Goal: Transaction & Acquisition: Purchase product/service

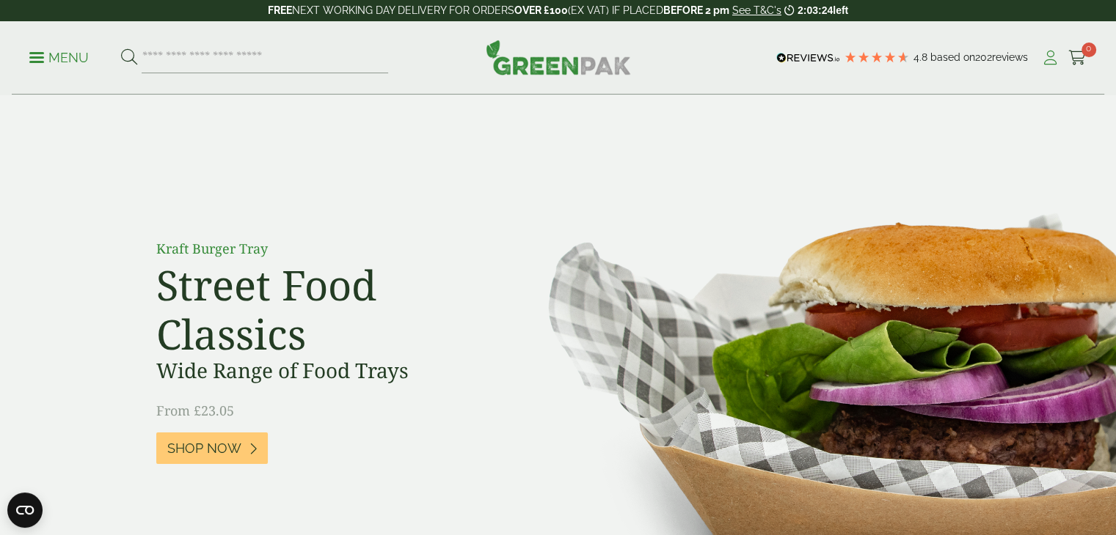
click at [1049, 55] on icon at bounding box center [1050, 58] width 18 height 15
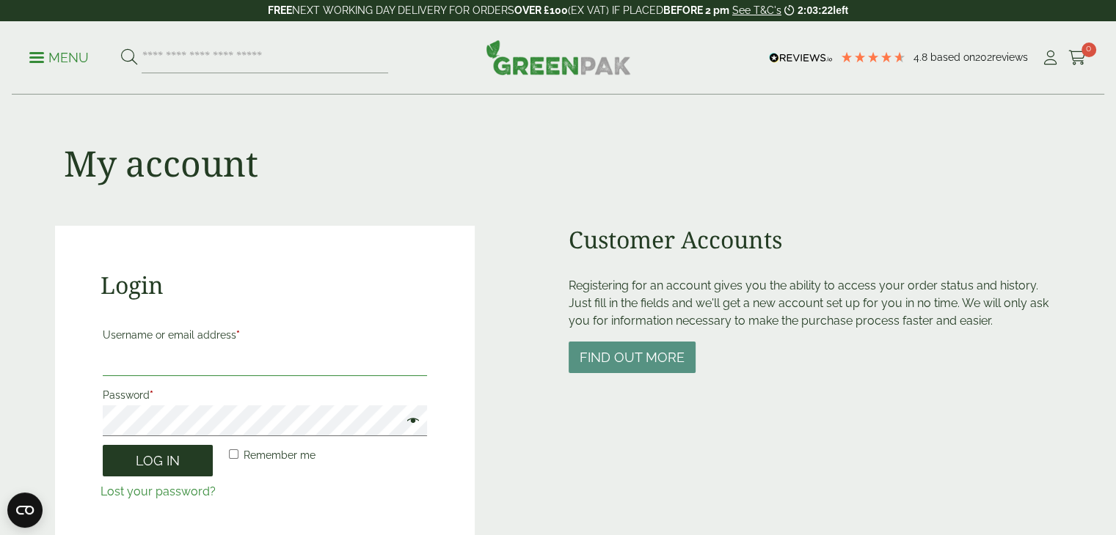
type input "**********"
click at [153, 456] on button "Log in" at bounding box center [158, 461] width 110 height 32
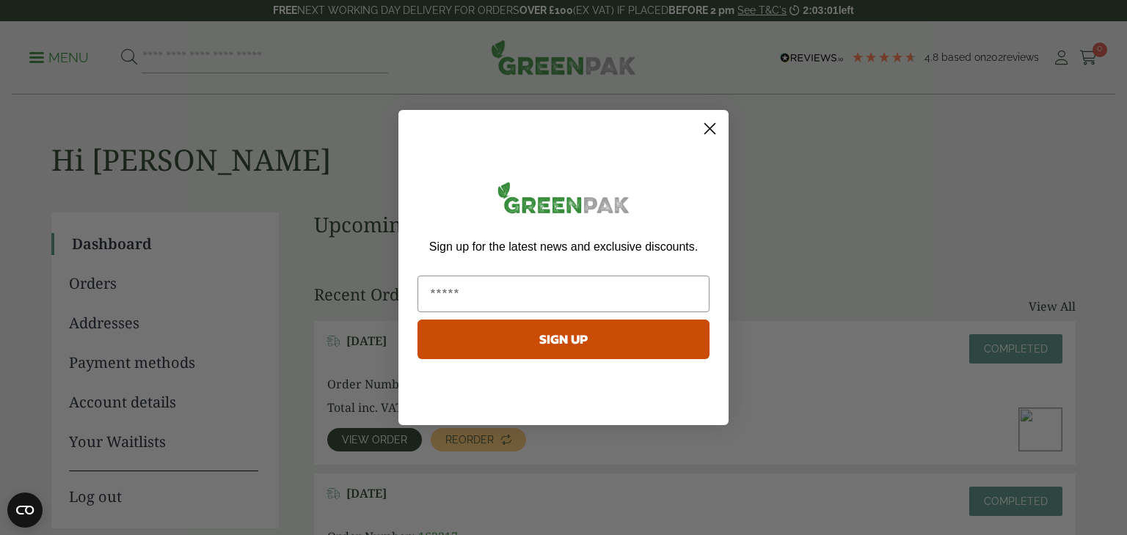
click at [712, 129] on circle "Close dialog" at bounding box center [710, 129] width 24 height 24
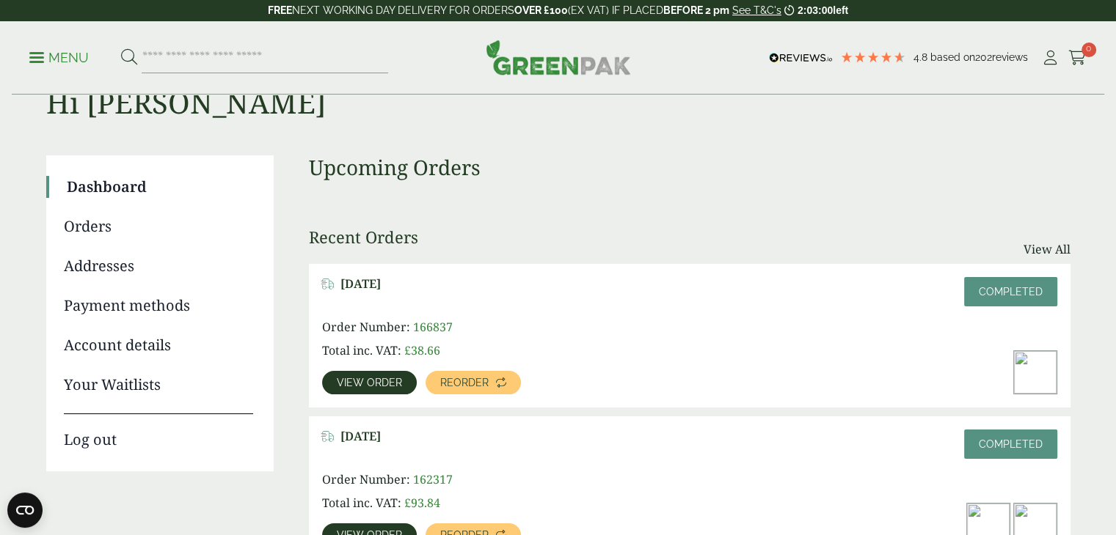
scroll to position [147, 0]
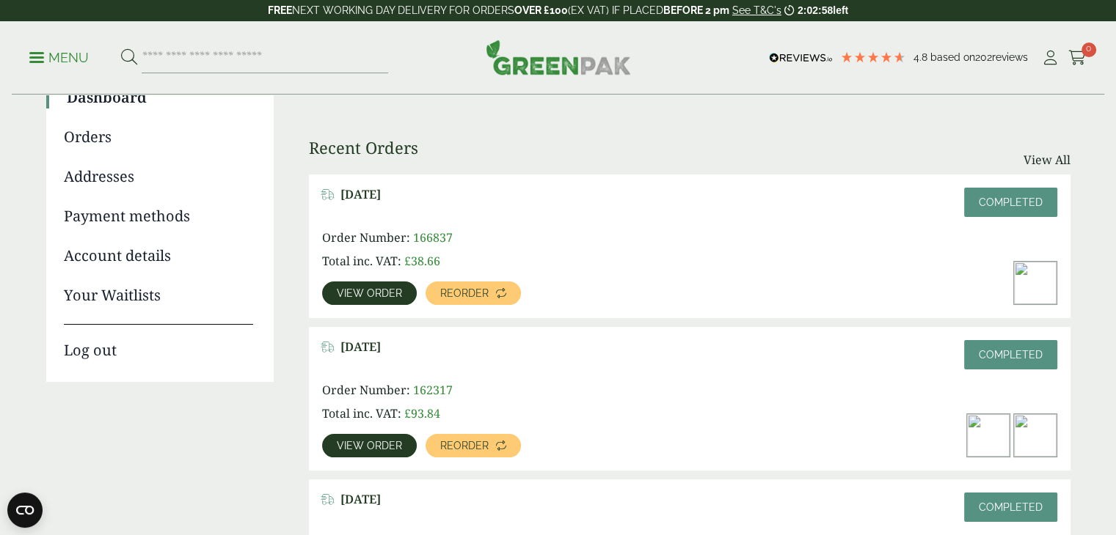
click at [384, 288] on span "View order" at bounding box center [369, 293] width 65 height 10
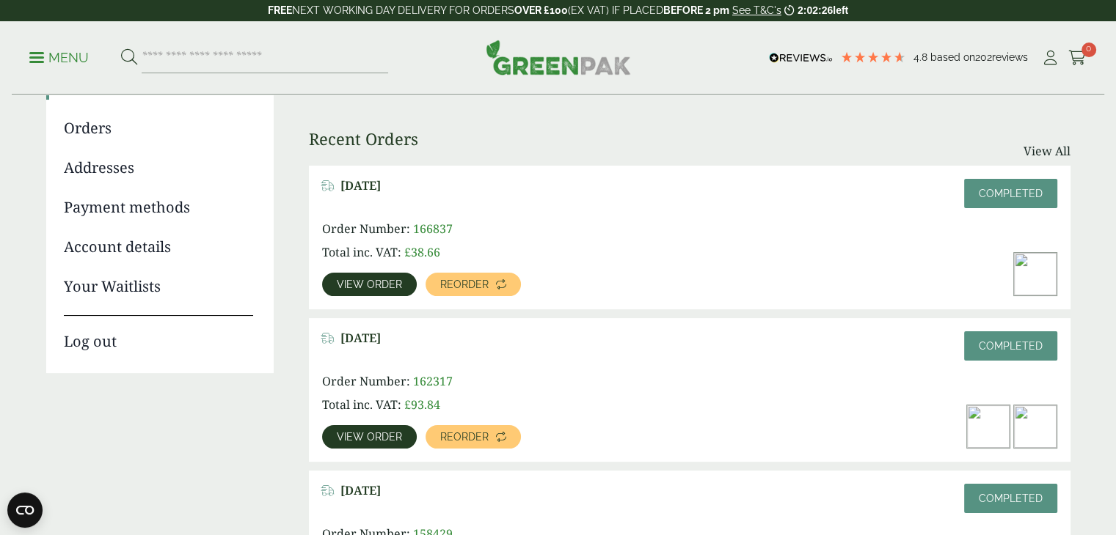
scroll to position [172, 0]
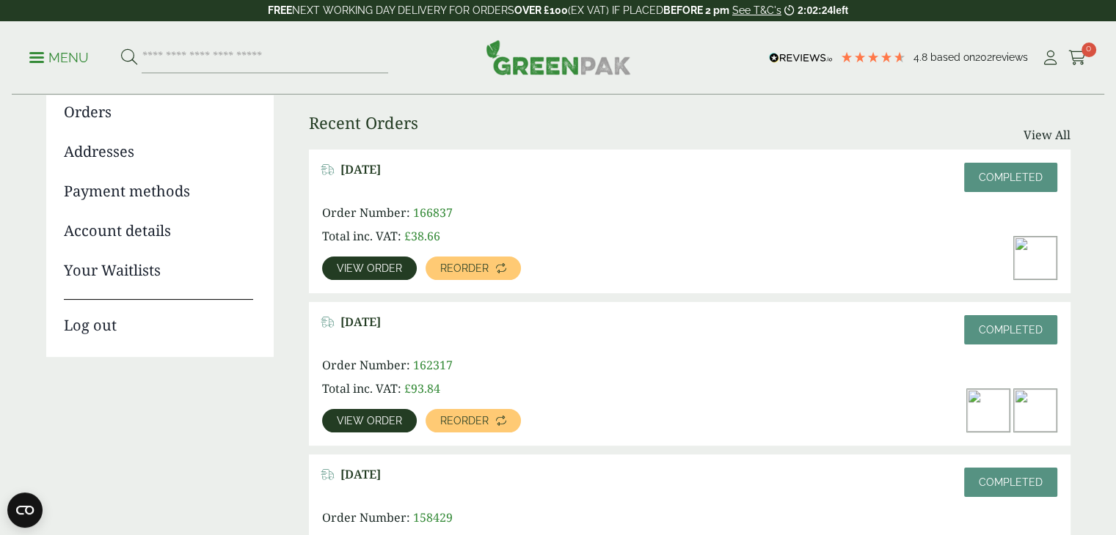
click at [372, 423] on span "View order" at bounding box center [369, 421] width 65 height 10
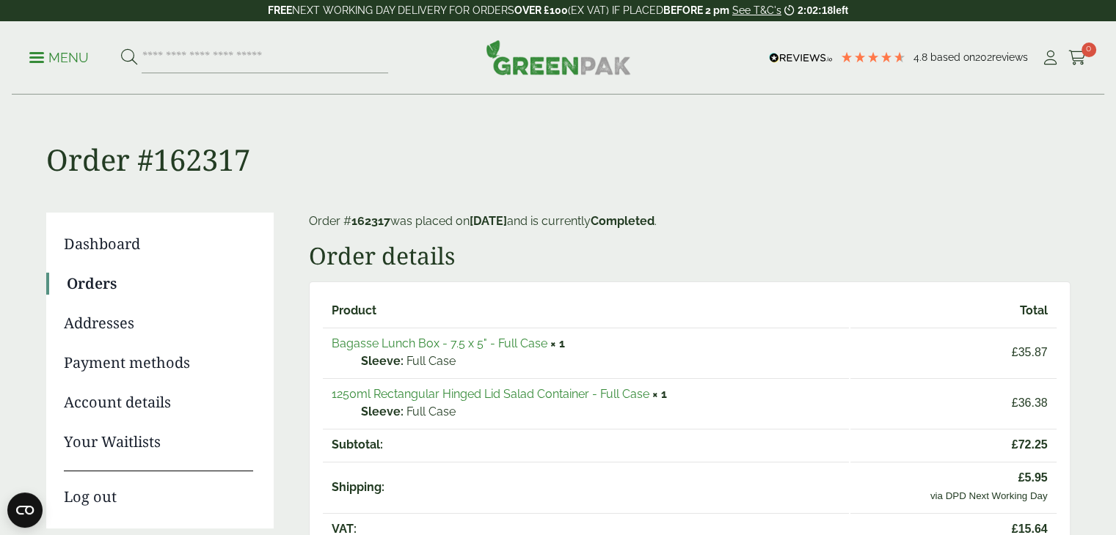
click at [100, 279] on link "Orders" at bounding box center [160, 284] width 186 height 22
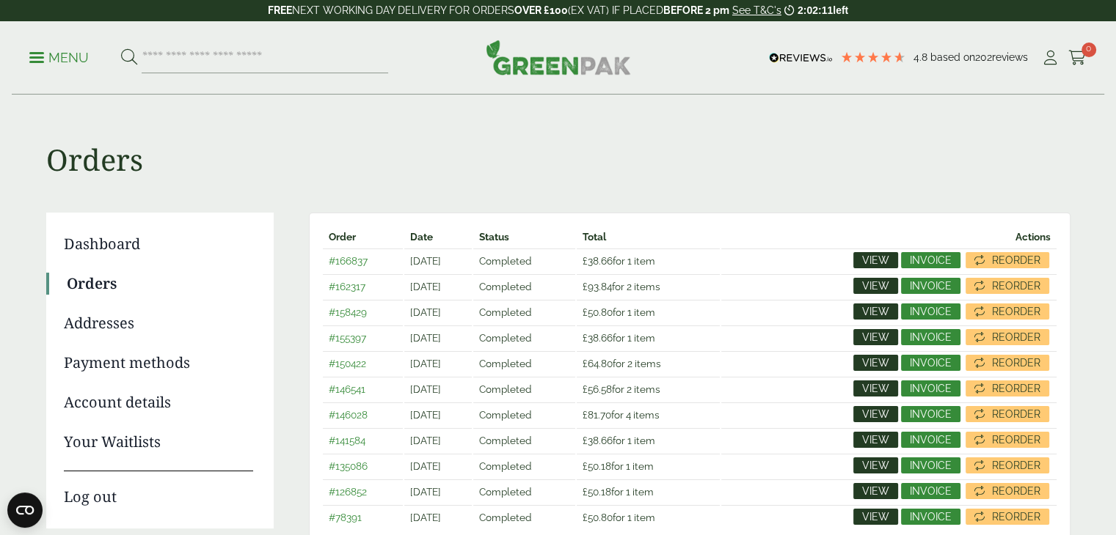
click at [353, 359] on link "#150422" at bounding box center [347, 364] width 37 height 12
click at [347, 414] on link "#146028" at bounding box center [348, 415] width 39 height 12
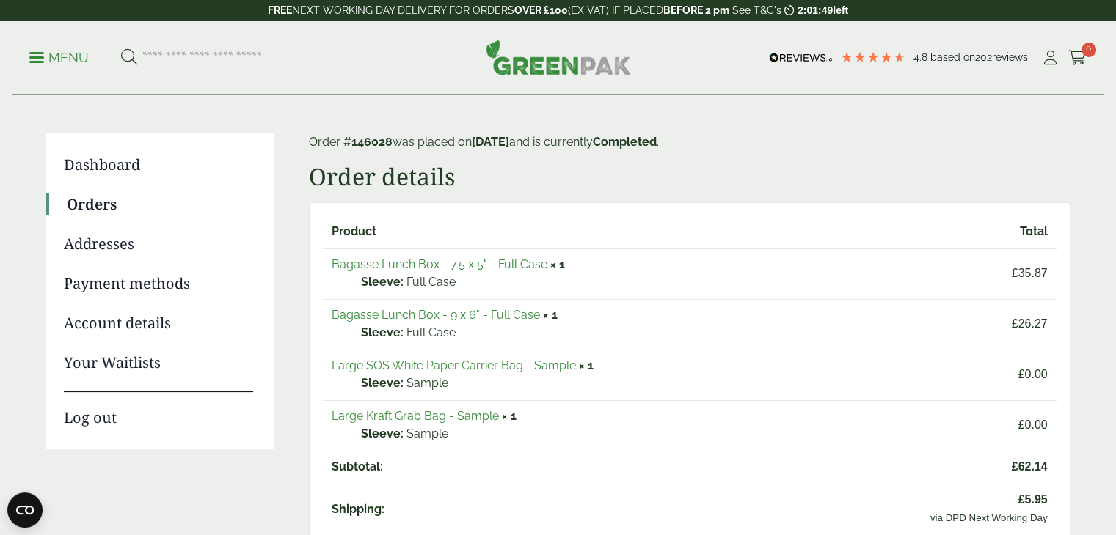
scroll to position [147, 0]
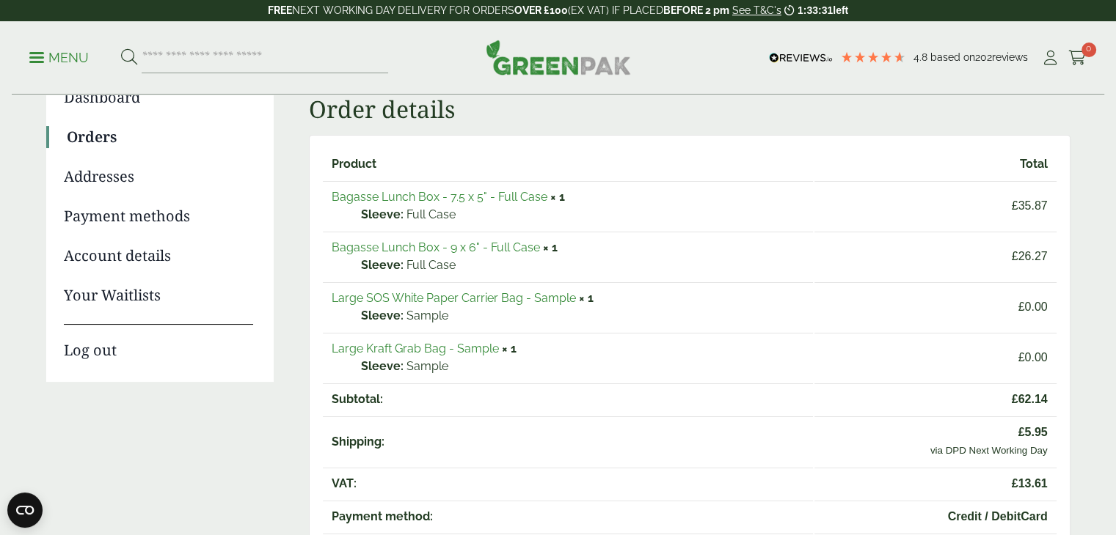
click at [434, 249] on link "Bagasse Lunch Box - 9 x 6" - Full Case" at bounding box center [436, 248] width 208 height 14
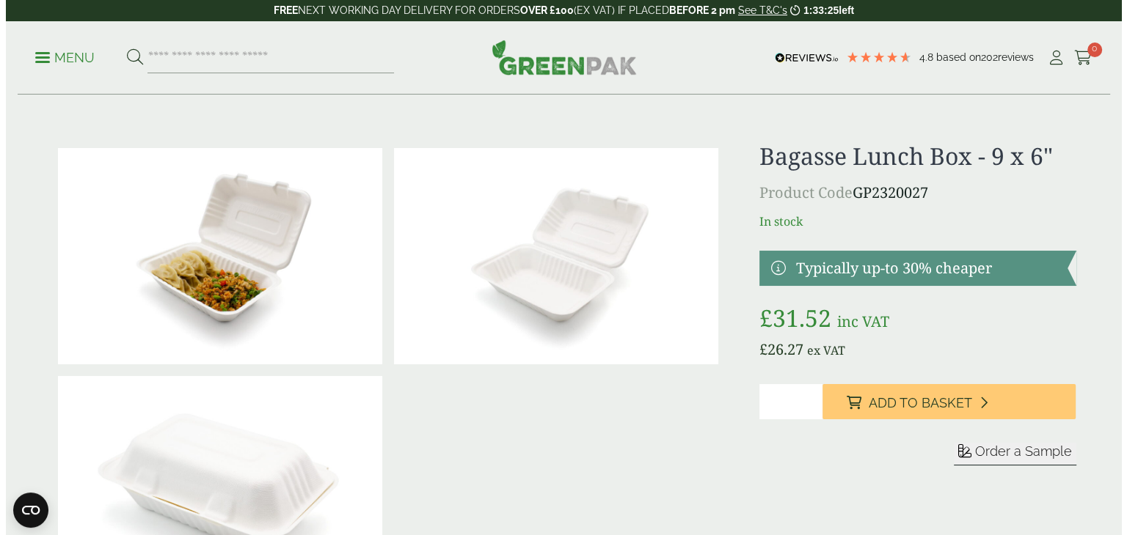
scroll to position [220, 0]
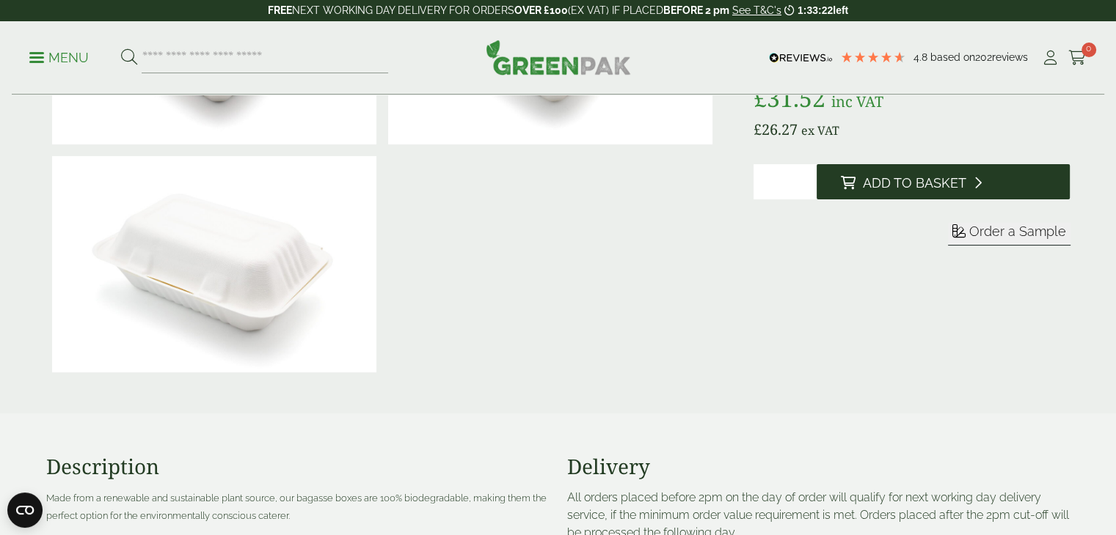
click at [926, 184] on span "Add to Basket" at bounding box center [913, 183] width 103 height 16
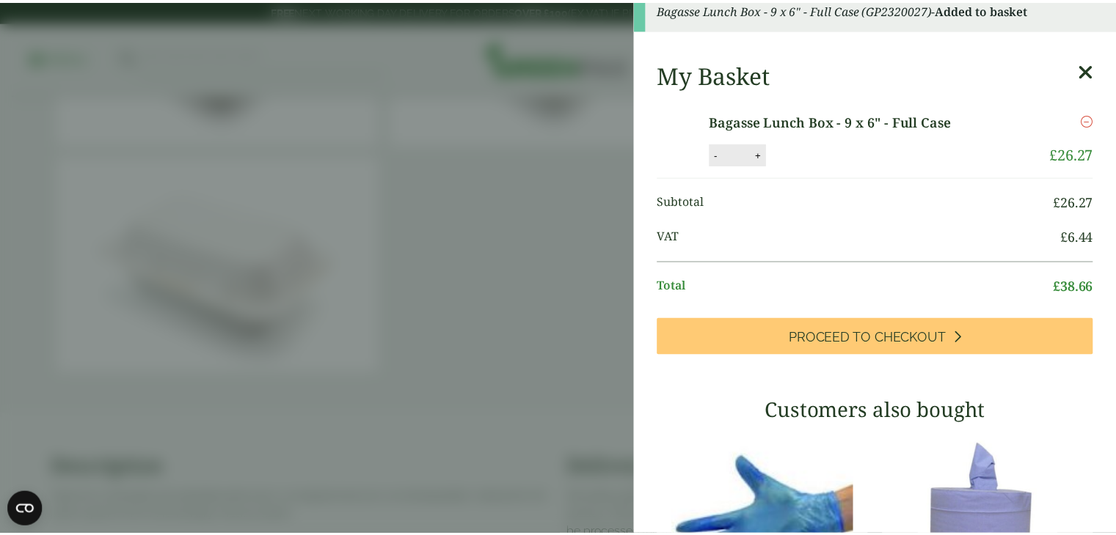
scroll to position [0, 0]
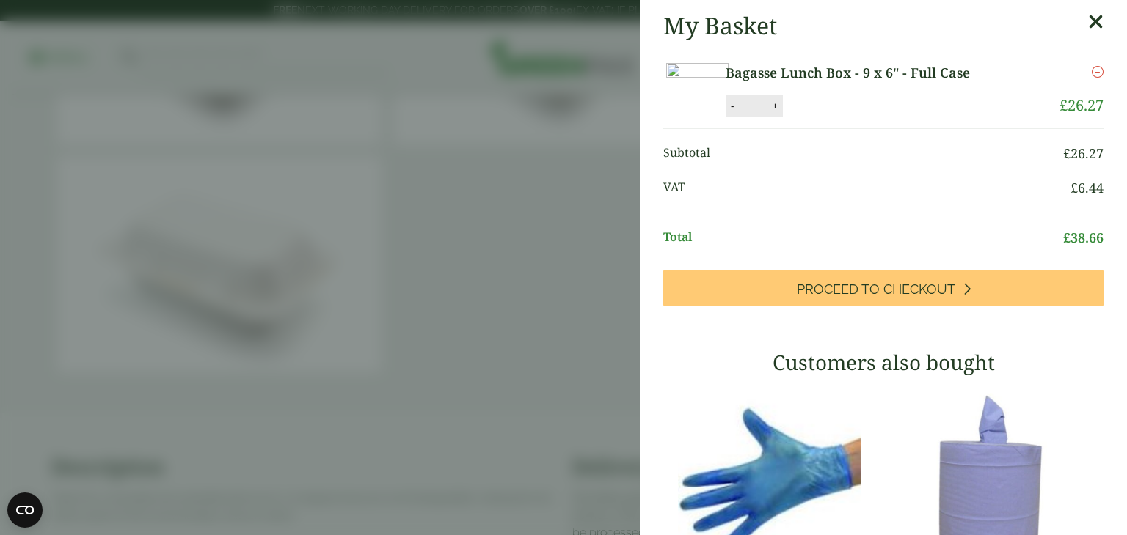
click at [1088, 26] on icon at bounding box center [1095, 22] width 15 height 21
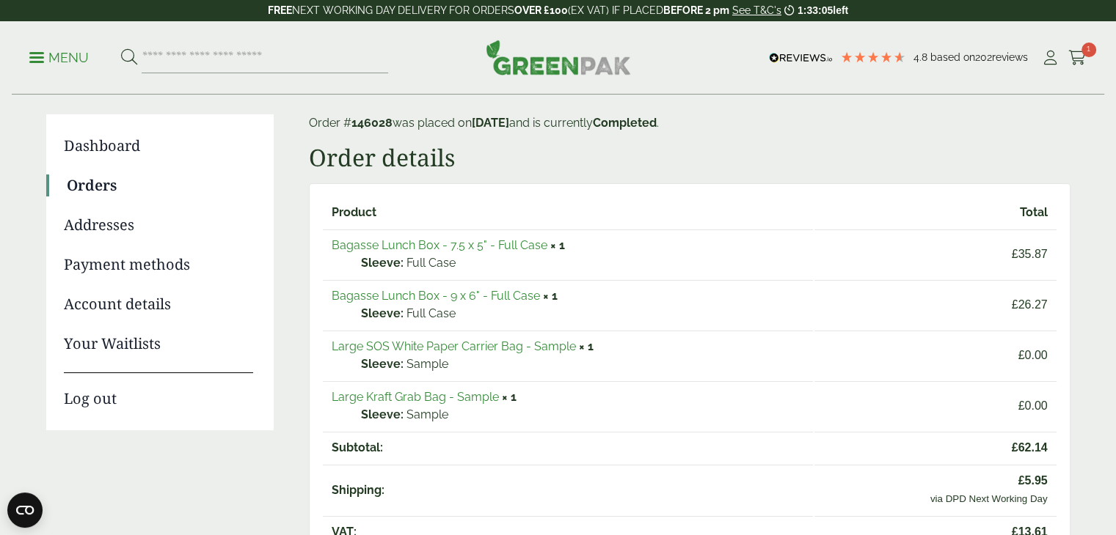
click at [435, 244] on link "Bagasse Lunch Box - 7.5 x 5" - Full Case" at bounding box center [440, 245] width 216 height 14
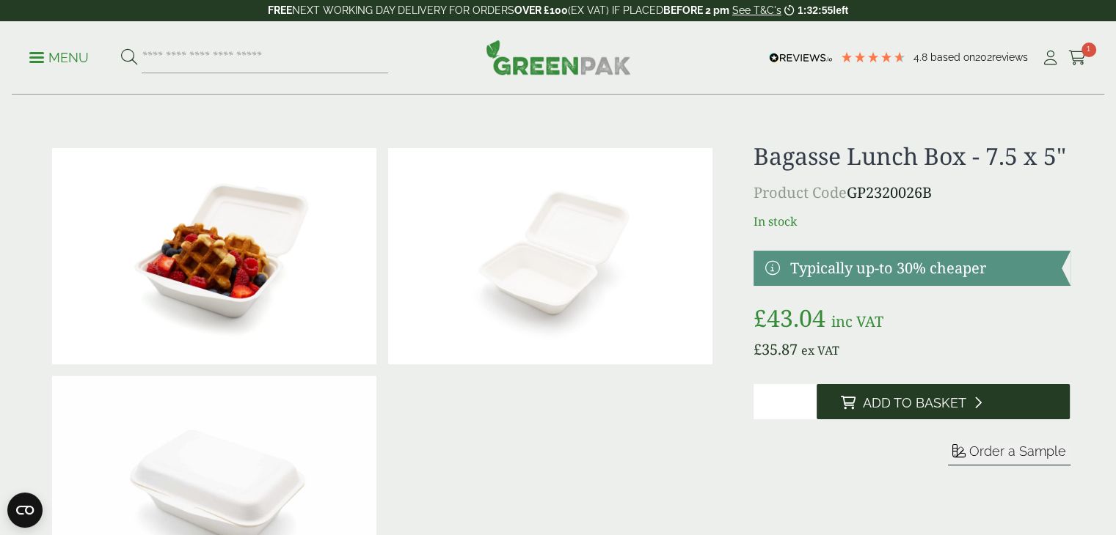
click at [915, 406] on span "Add to Basket" at bounding box center [913, 403] width 103 height 16
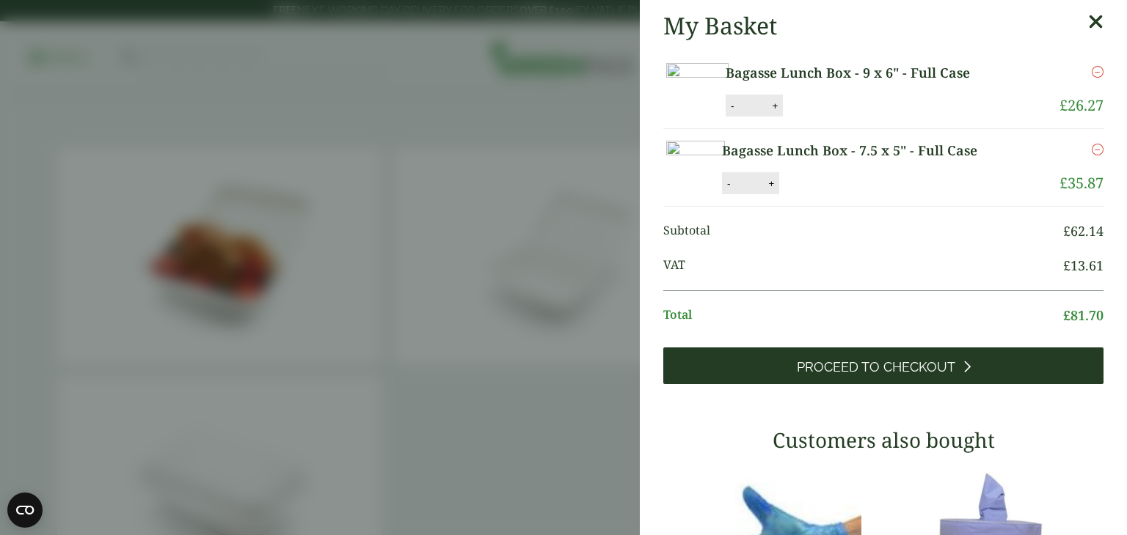
click at [896, 376] on span "Proceed to Checkout" at bounding box center [876, 367] width 158 height 16
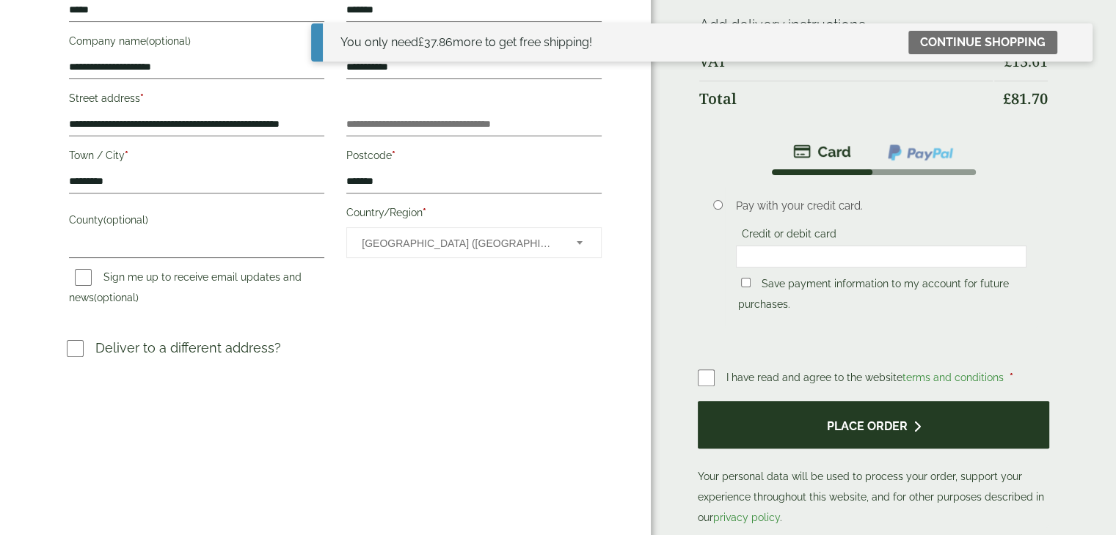
scroll to position [367, 0]
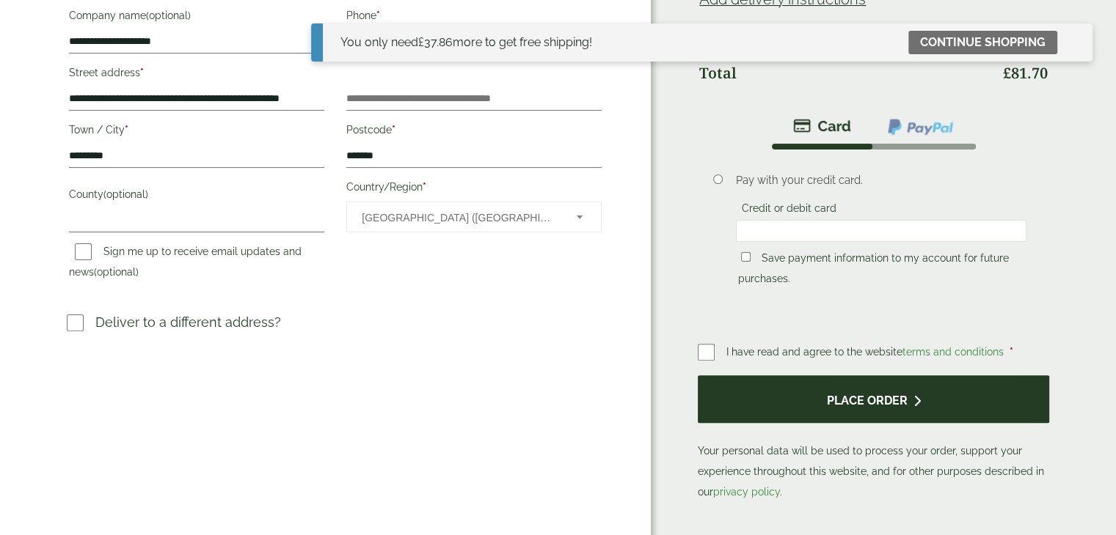
click at [874, 397] on button "Place order" at bounding box center [873, 400] width 351 height 48
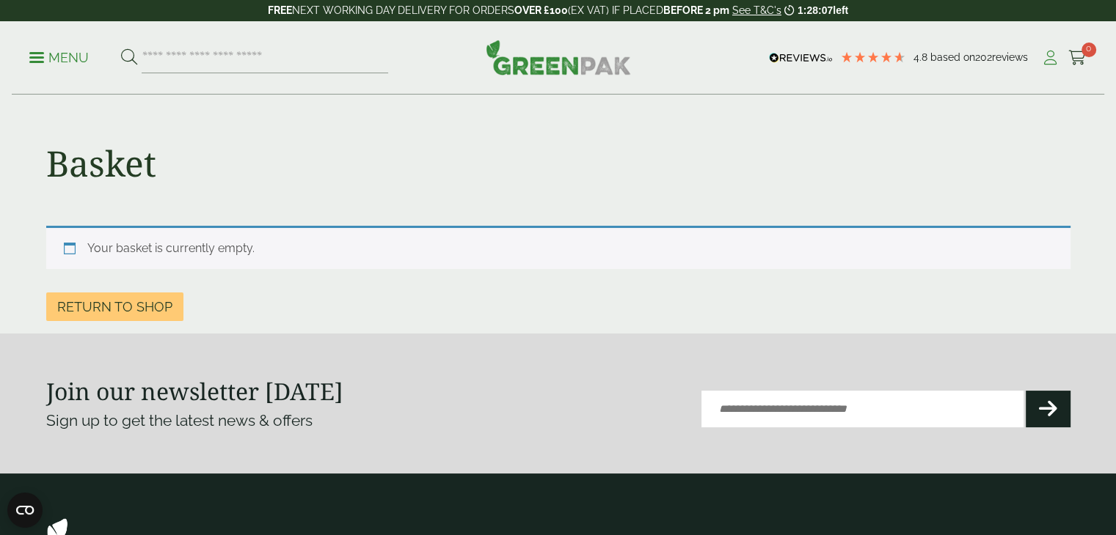
click at [1045, 56] on icon at bounding box center [1050, 58] width 18 height 15
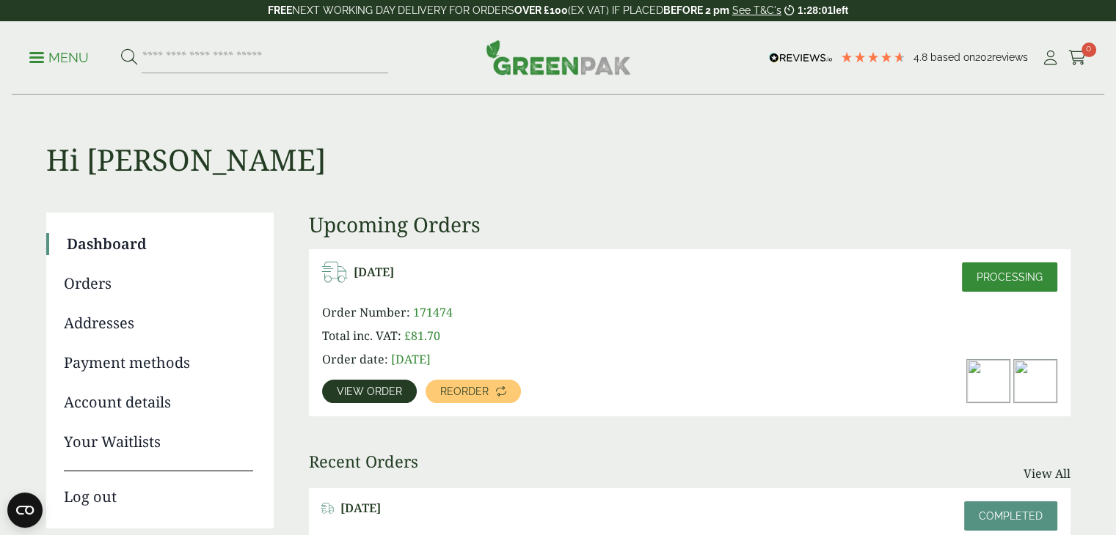
click at [433, 311] on span "171474" at bounding box center [433, 312] width 40 height 16
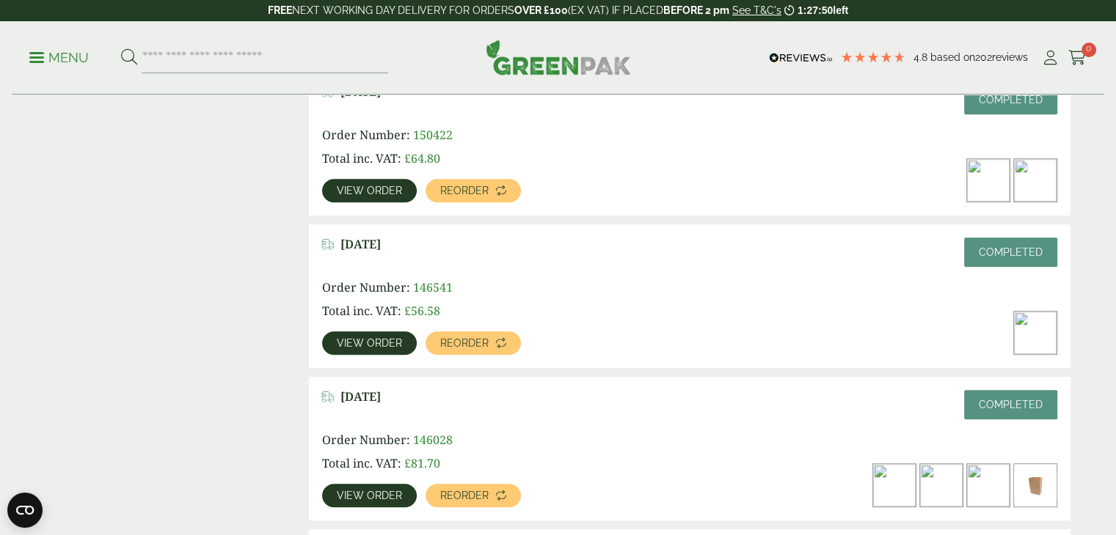
scroll to position [1174, 0]
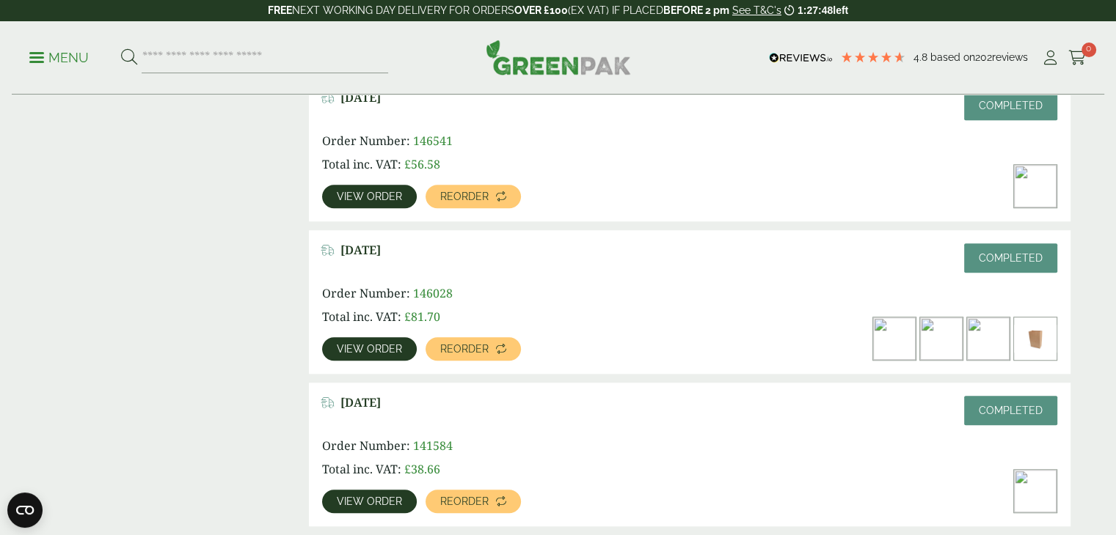
click at [373, 347] on span "View order" at bounding box center [369, 349] width 65 height 10
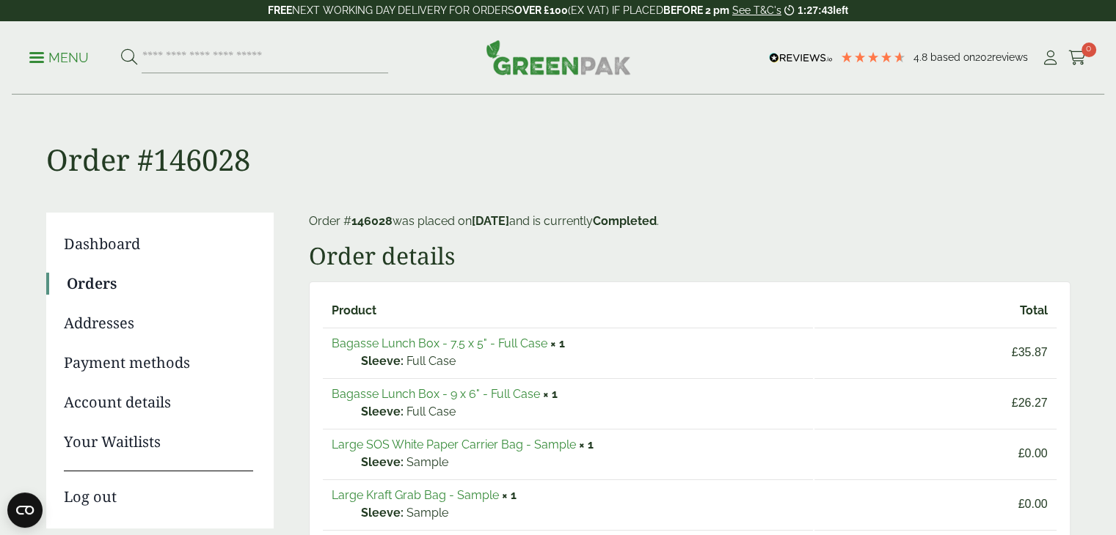
click at [467, 343] on link "Bagasse Lunch Box - 7.5 x 5" - Full Case" at bounding box center [440, 344] width 216 height 14
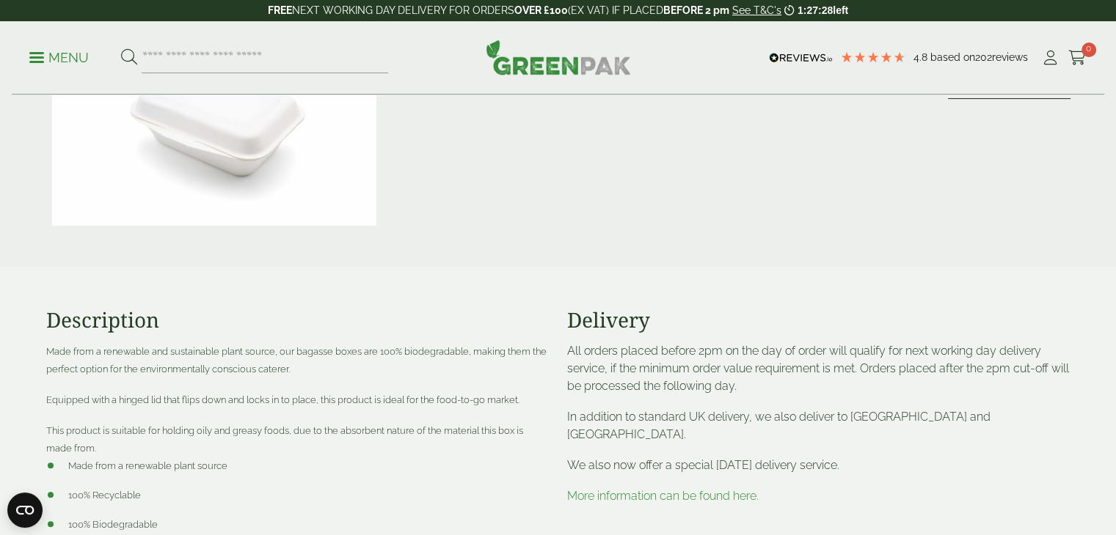
scroll to position [440, 0]
